Goal: Task Accomplishment & Management: Use online tool/utility

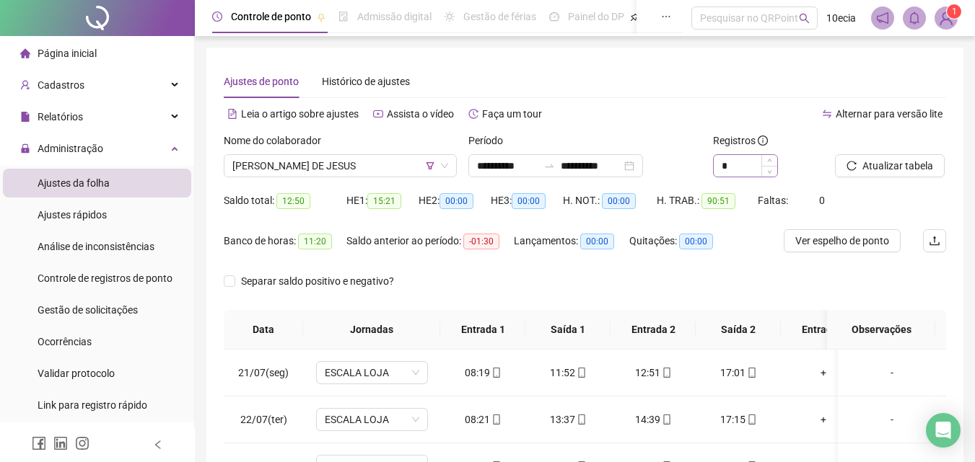
scroll to position [721, 0]
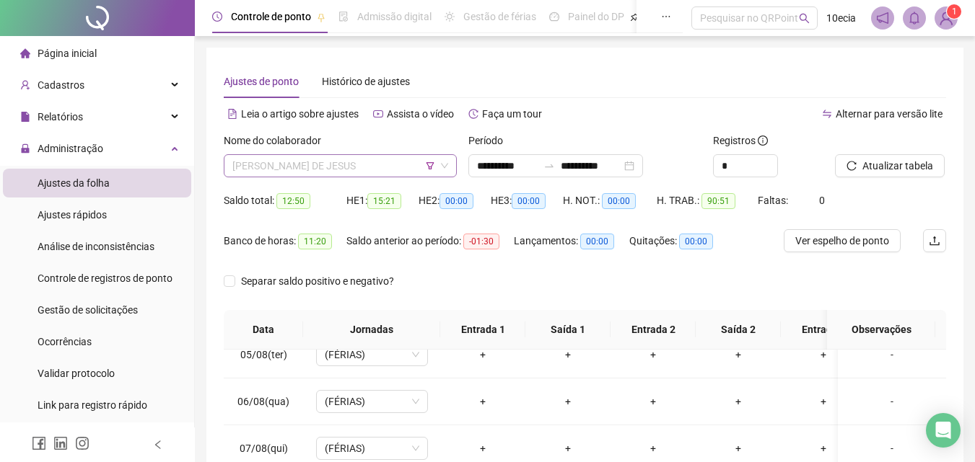
click at [361, 164] on span "[PERSON_NAME] DE JESUS" at bounding box center [340, 166] width 216 height 22
click at [425, 164] on span "[PERSON_NAME] DE JESUS" at bounding box center [340, 166] width 216 height 22
click at [428, 164] on icon "filter" at bounding box center [430, 166] width 9 height 9
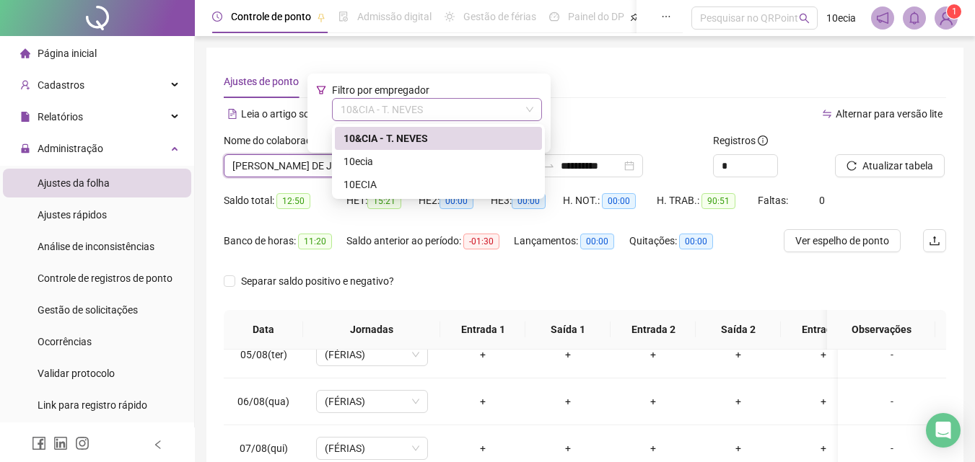
click at [419, 120] on span "10&CIA - T. NEVES" at bounding box center [437, 110] width 193 height 22
click at [369, 187] on div "10ECIA" at bounding box center [438, 185] width 190 height 16
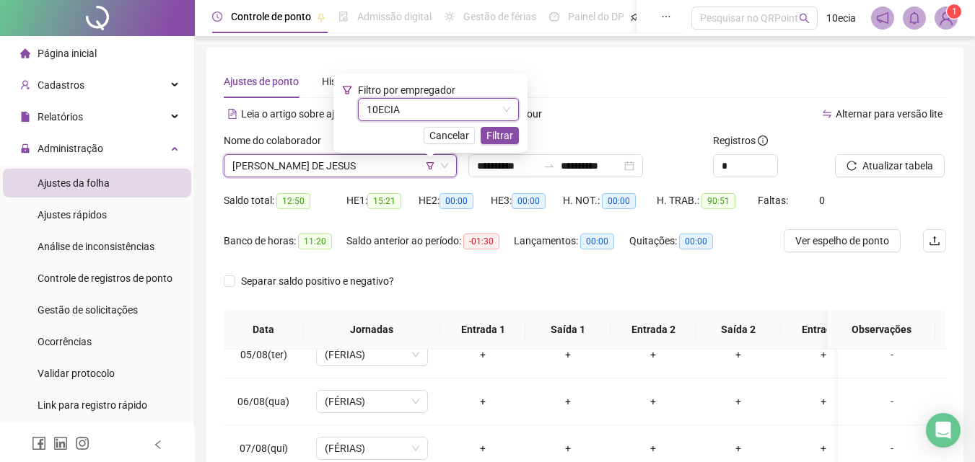
drag, startPoint x: 509, startPoint y: 136, endPoint x: 375, endPoint y: 166, distance: 136.7
click at [509, 136] on span "Filtrar" at bounding box center [499, 136] width 27 height 16
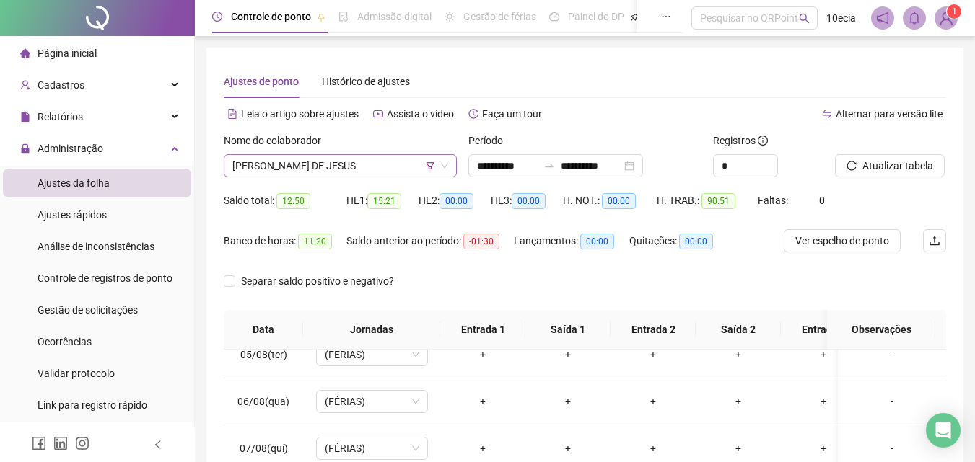
click at [304, 168] on span "[PERSON_NAME] DE JESUS" at bounding box center [340, 166] width 216 height 22
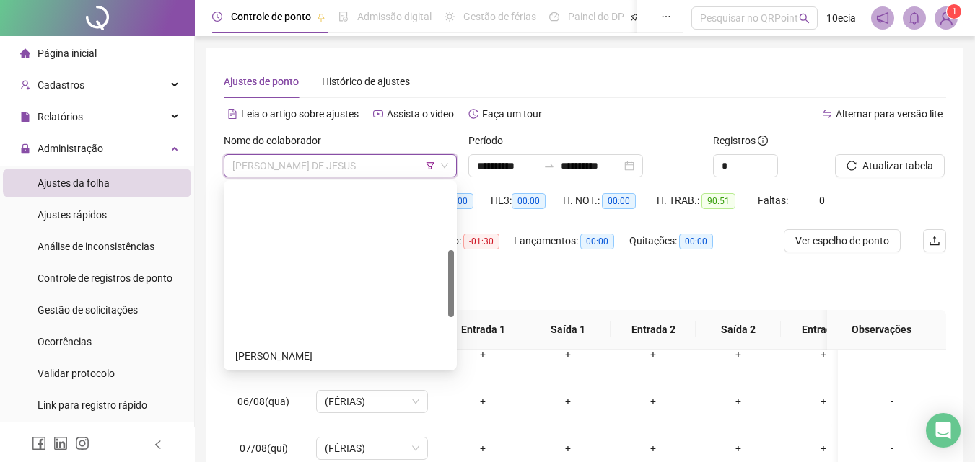
scroll to position [257, 0]
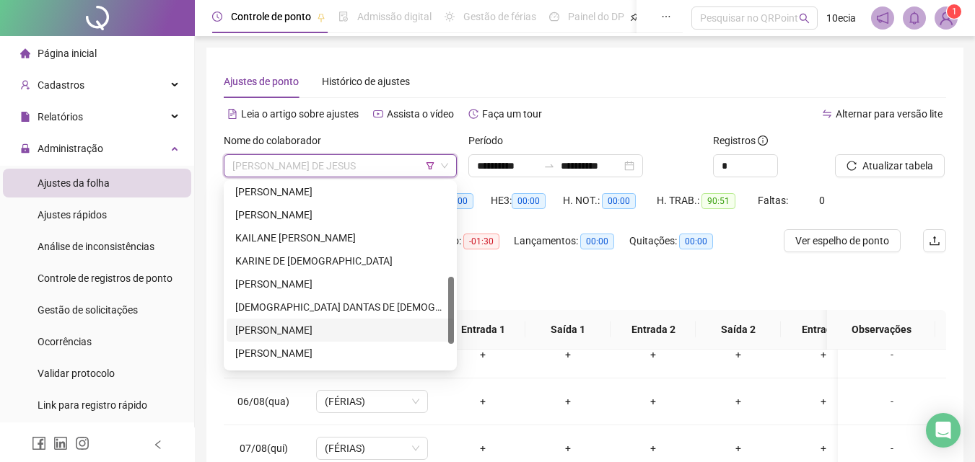
click at [271, 326] on div "[PERSON_NAME]" at bounding box center [340, 330] width 210 height 16
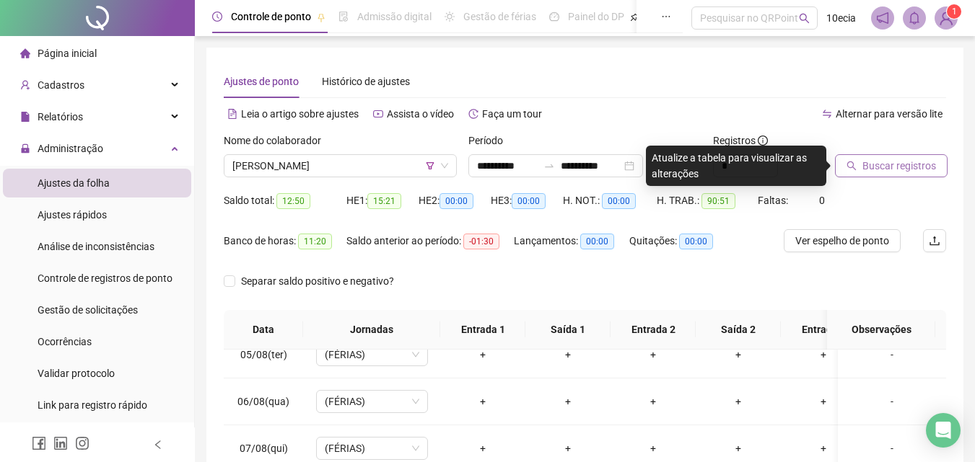
click at [893, 164] on span "Buscar registros" at bounding box center [899, 166] width 74 height 16
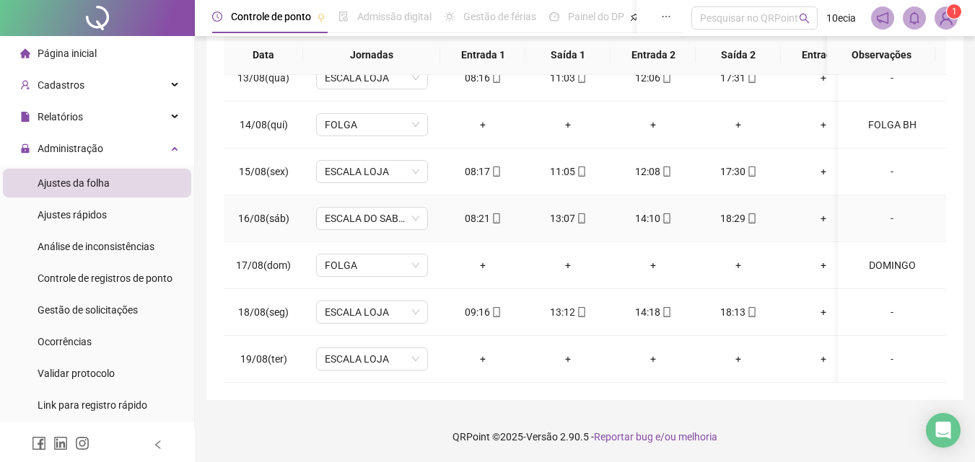
scroll to position [1110, 0]
click at [883, 351] on div "-" at bounding box center [891, 359] width 85 height 16
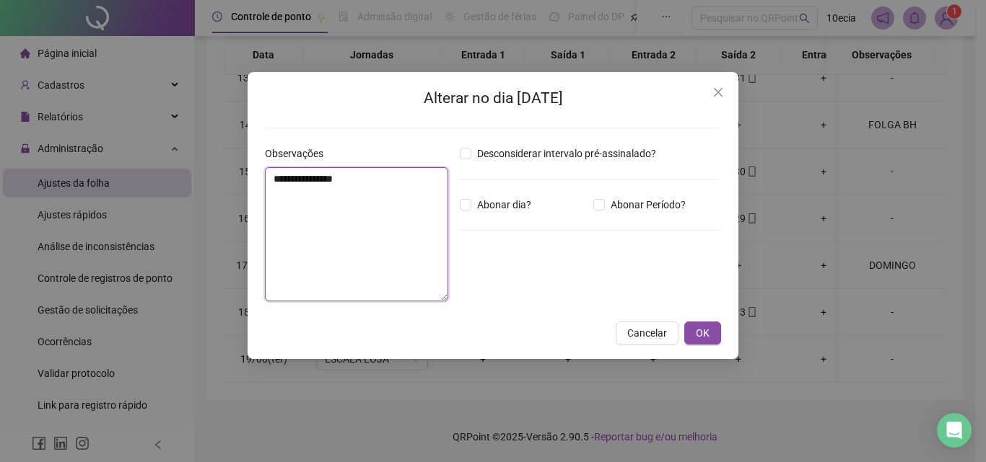
click at [324, 247] on textarea "**********" at bounding box center [356, 234] width 183 height 134
type textarea "*"
type textarea "********"
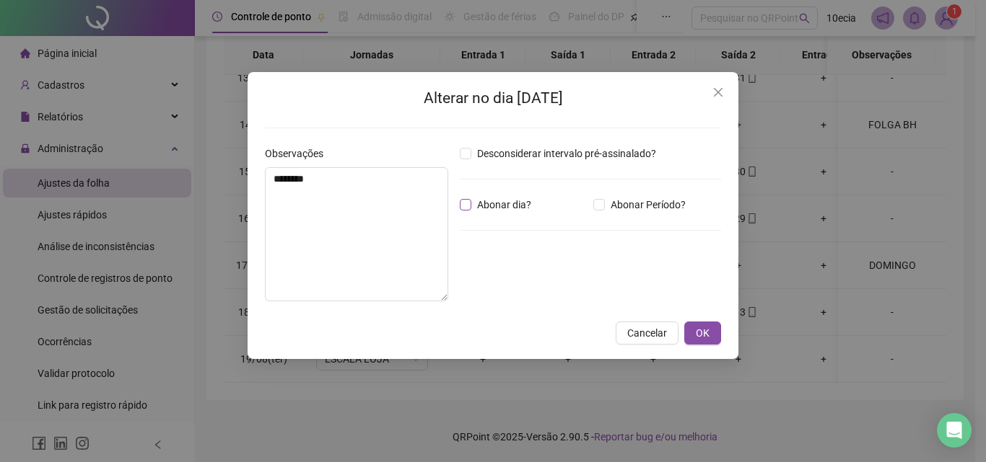
click at [479, 198] on div "Desconsiderar intervalo pré-assinalado? Abonar dia? Abonar Período? Horas a abo…" at bounding box center [590, 229] width 273 height 167
click at [479, 198] on span "Abonar dia?" at bounding box center [504, 205] width 66 height 16
click at [698, 336] on span "OK" at bounding box center [702, 333] width 14 height 16
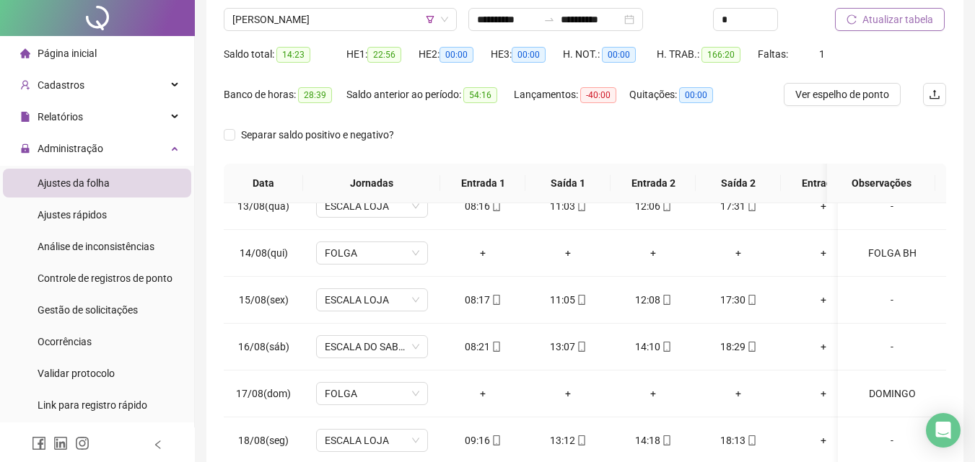
scroll to position [0, 0]
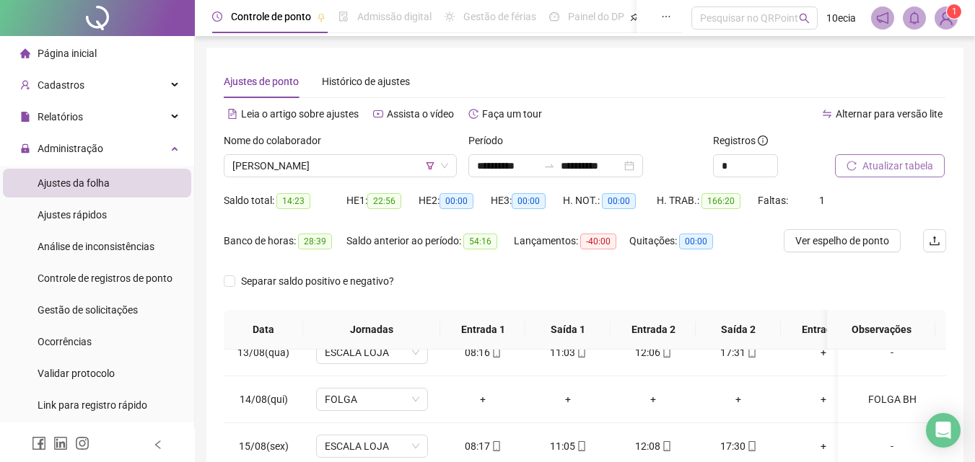
click at [898, 165] on span "Atualizar tabela" at bounding box center [897, 166] width 71 height 16
click at [901, 182] on div "Atualizar tabela" at bounding box center [890, 161] width 123 height 56
click at [897, 167] on span "Atualizar tabela" at bounding box center [897, 166] width 71 height 16
